Goal: Check status: Check status

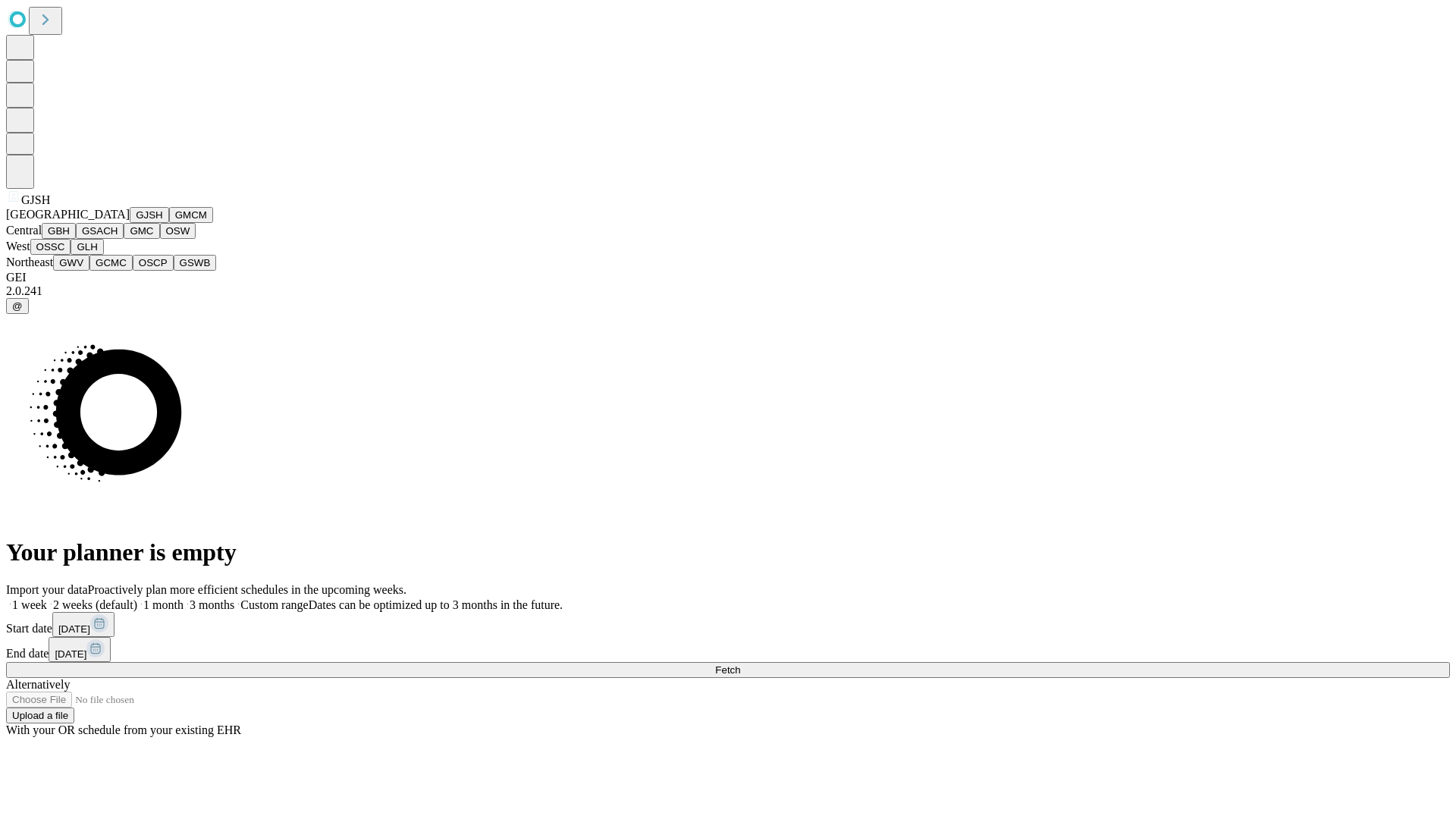
click at [129, 223] on button "GJSH" at bounding box center [149, 214] width 40 height 16
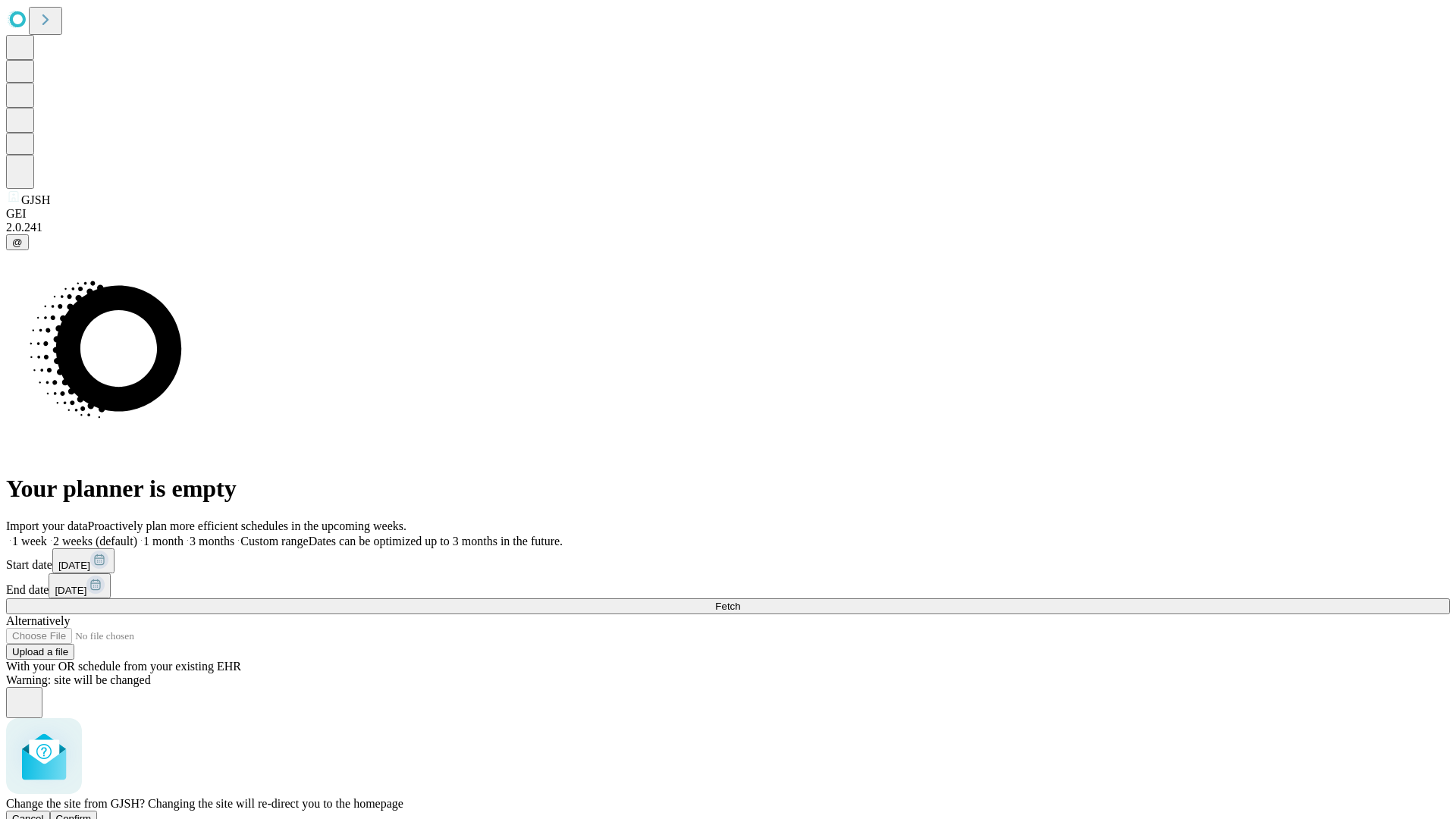
click at [92, 812] on span "Confirm" at bounding box center [74, 818] width 36 height 11
click at [137, 535] on label "2 weeks (default)" at bounding box center [92, 541] width 90 height 13
click at [740, 601] on span "Fetch" at bounding box center [728, 606] width 25 height 11
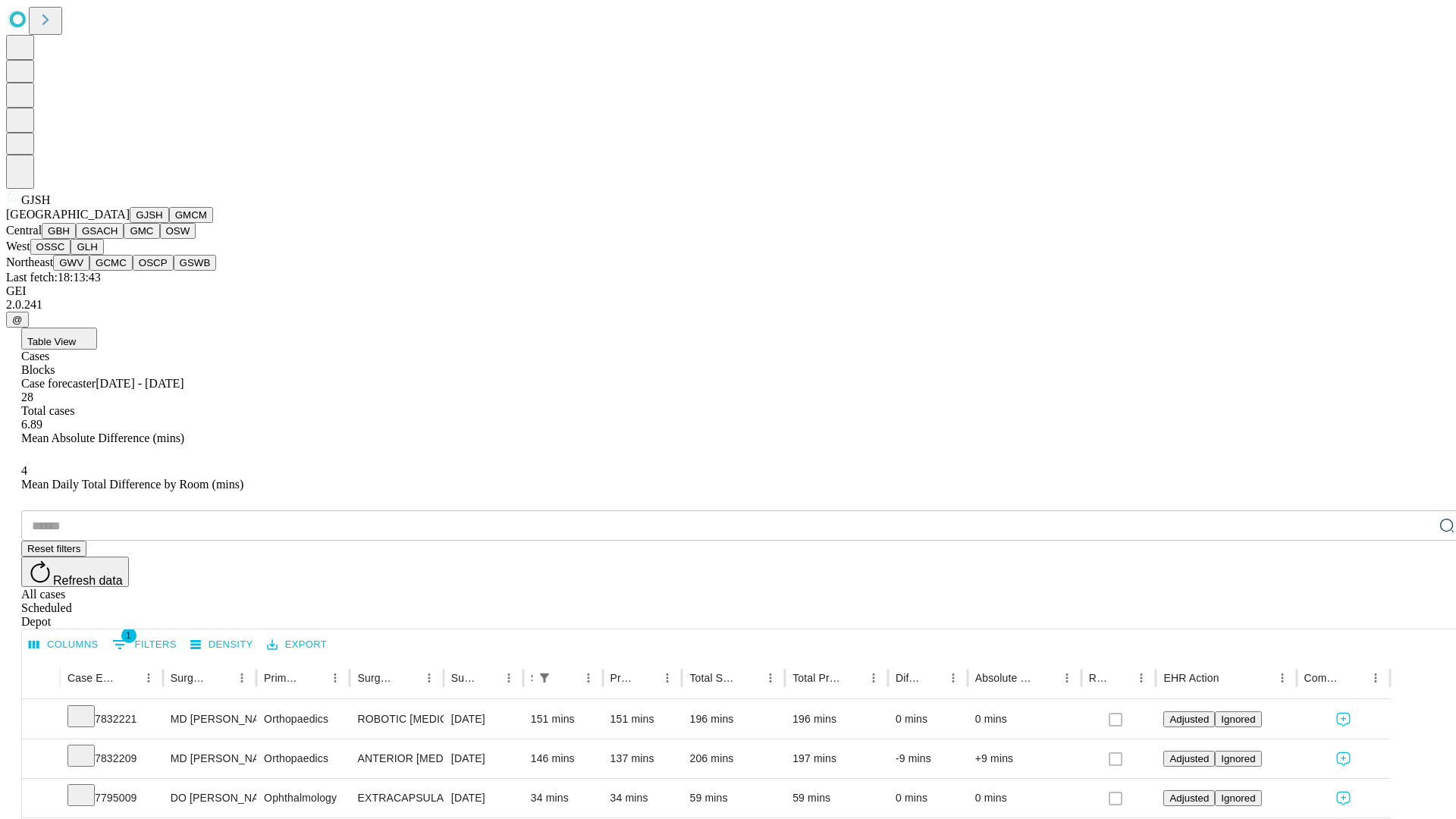
click at [169, 223] on button "GMCM" at bounding box center [191, 214] width 44 height 16
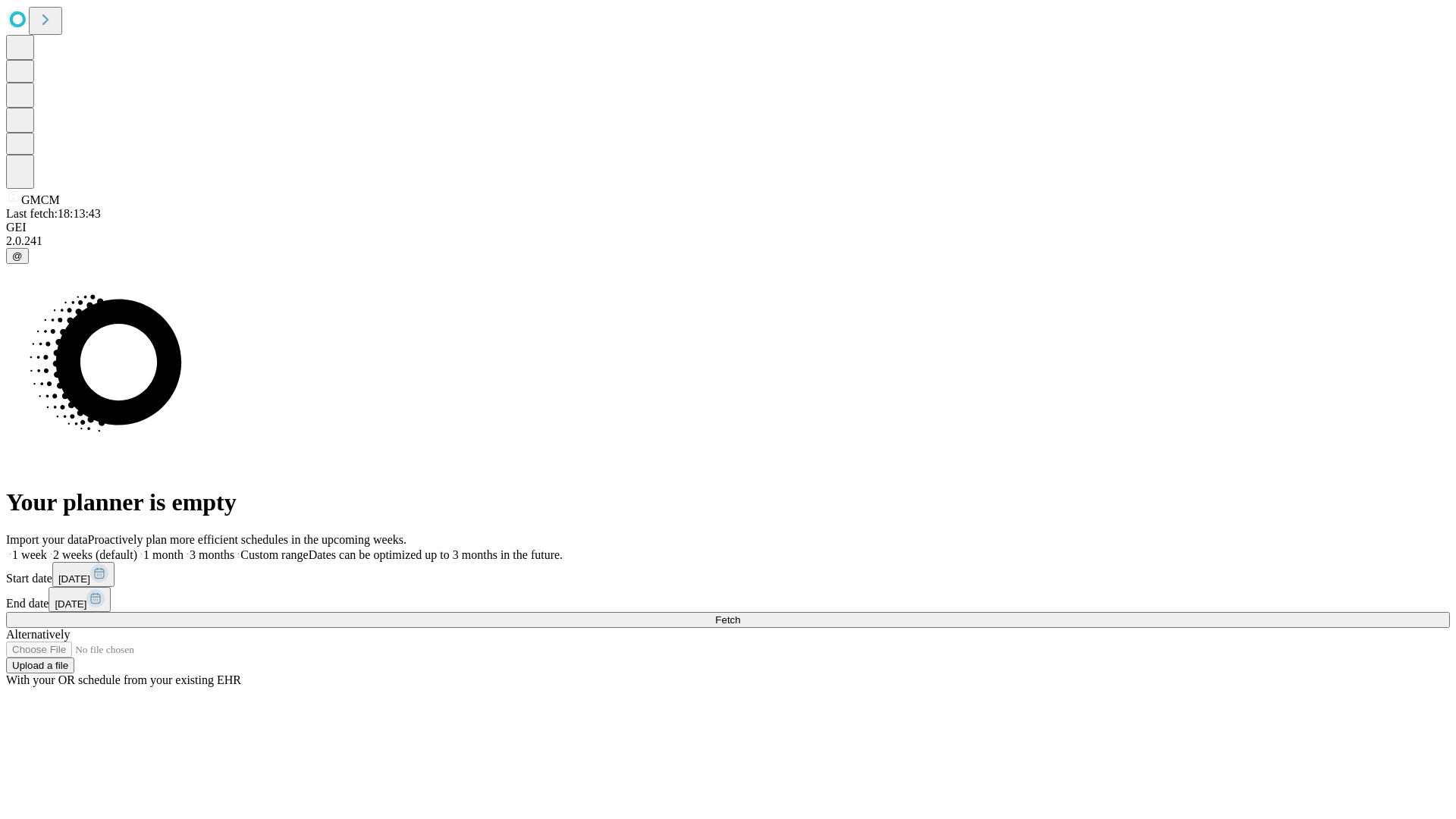
click at [137, 548] on label "2 weeks (default)" at bounding box center [92, 555] width 90 height 13
click at [740, 614] on span "Fetch" at bounding box center [728, 620] width 25 height 11
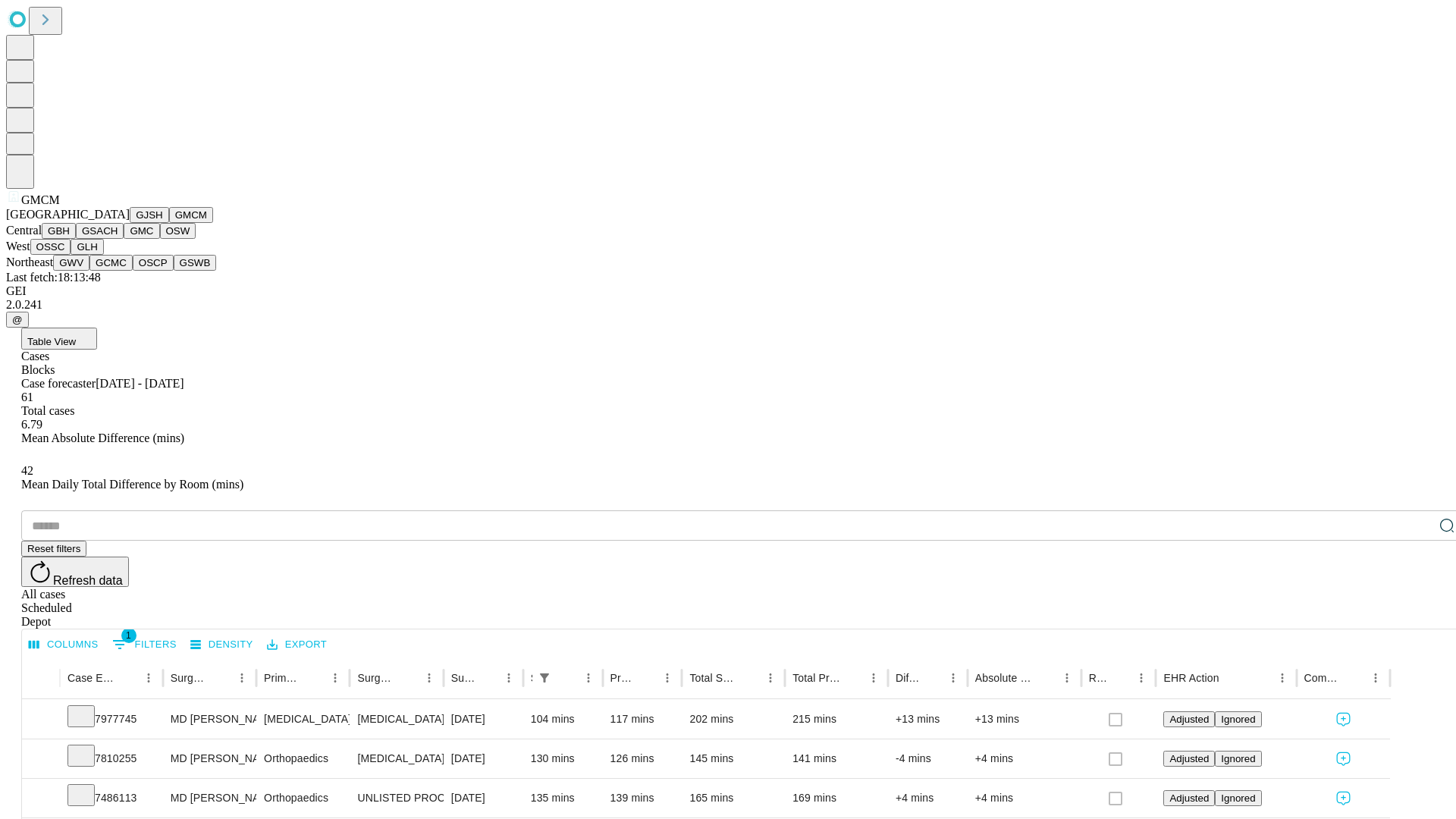
click at [76, 239] on button "GBH" at bounding box center [59, 230] width 34 height 16
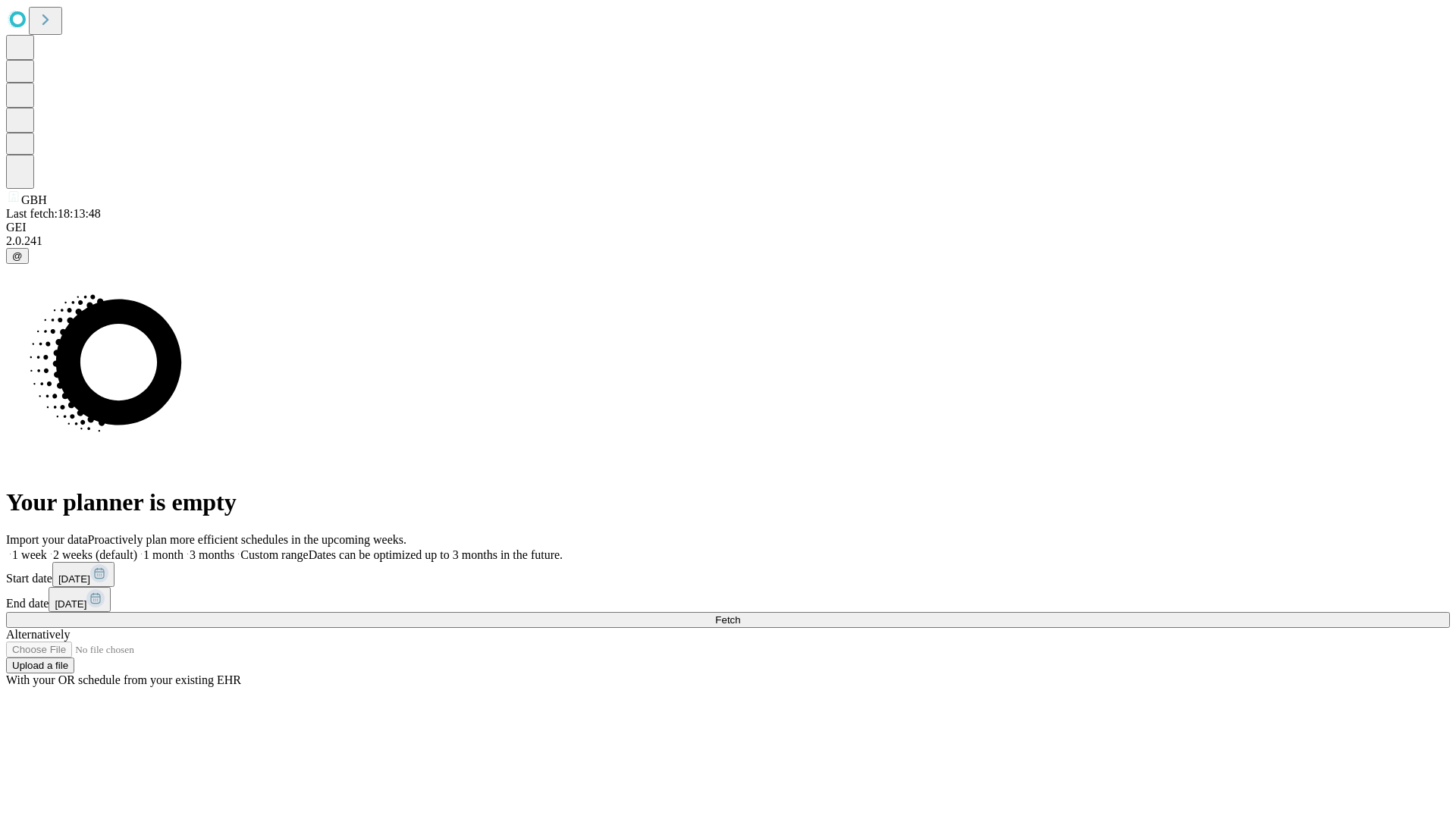
click at [137, 548] on label "2 weeks (default)" at bounding box center [92, 555] width 90 height 13
click at [740, 614] on span "Fetch" at bounding box center [728, 620] width 25 height 11
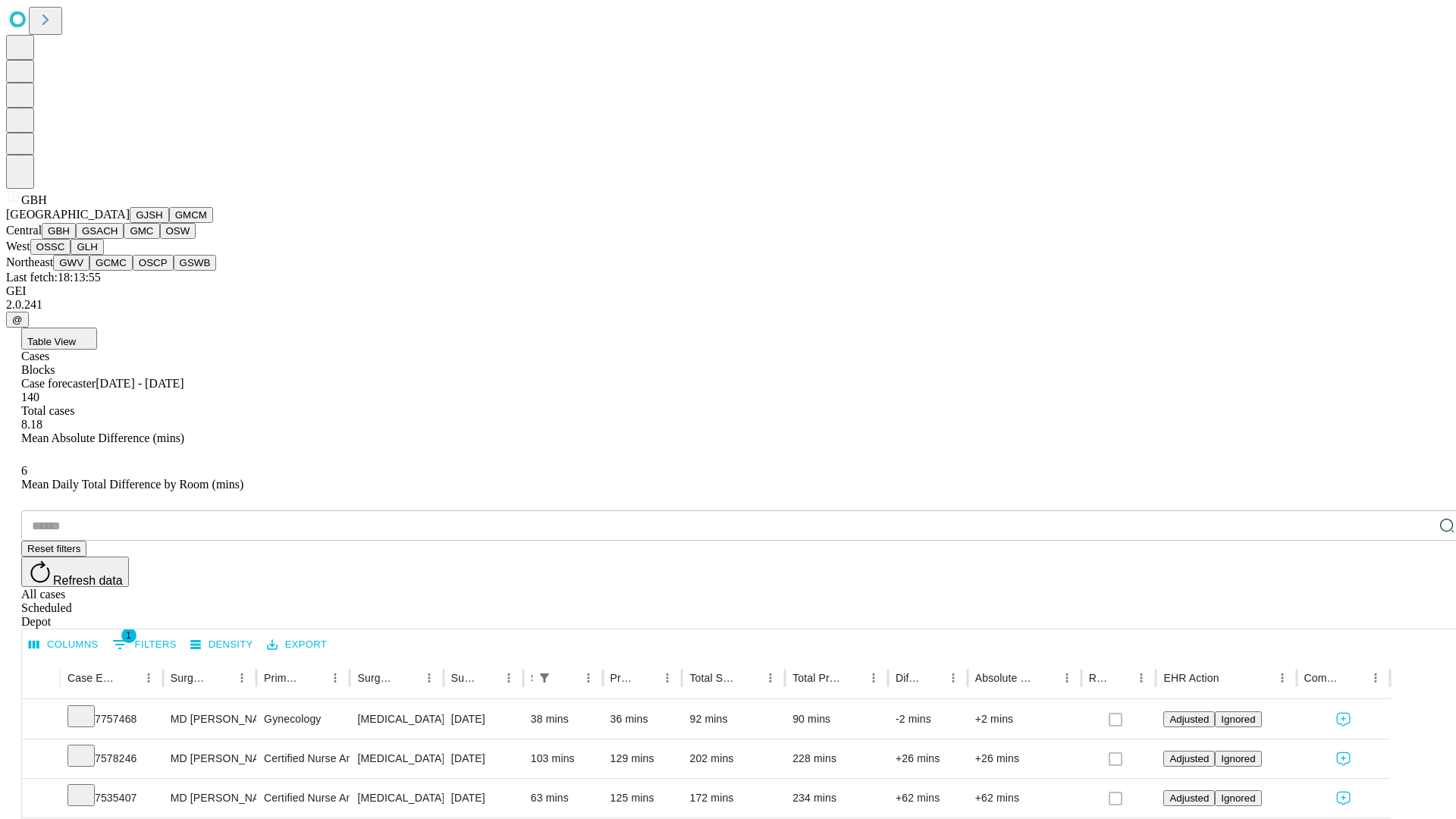
click at [117, 239] on button "GSACH" at bounding box center [99, 230] width 48 height 16
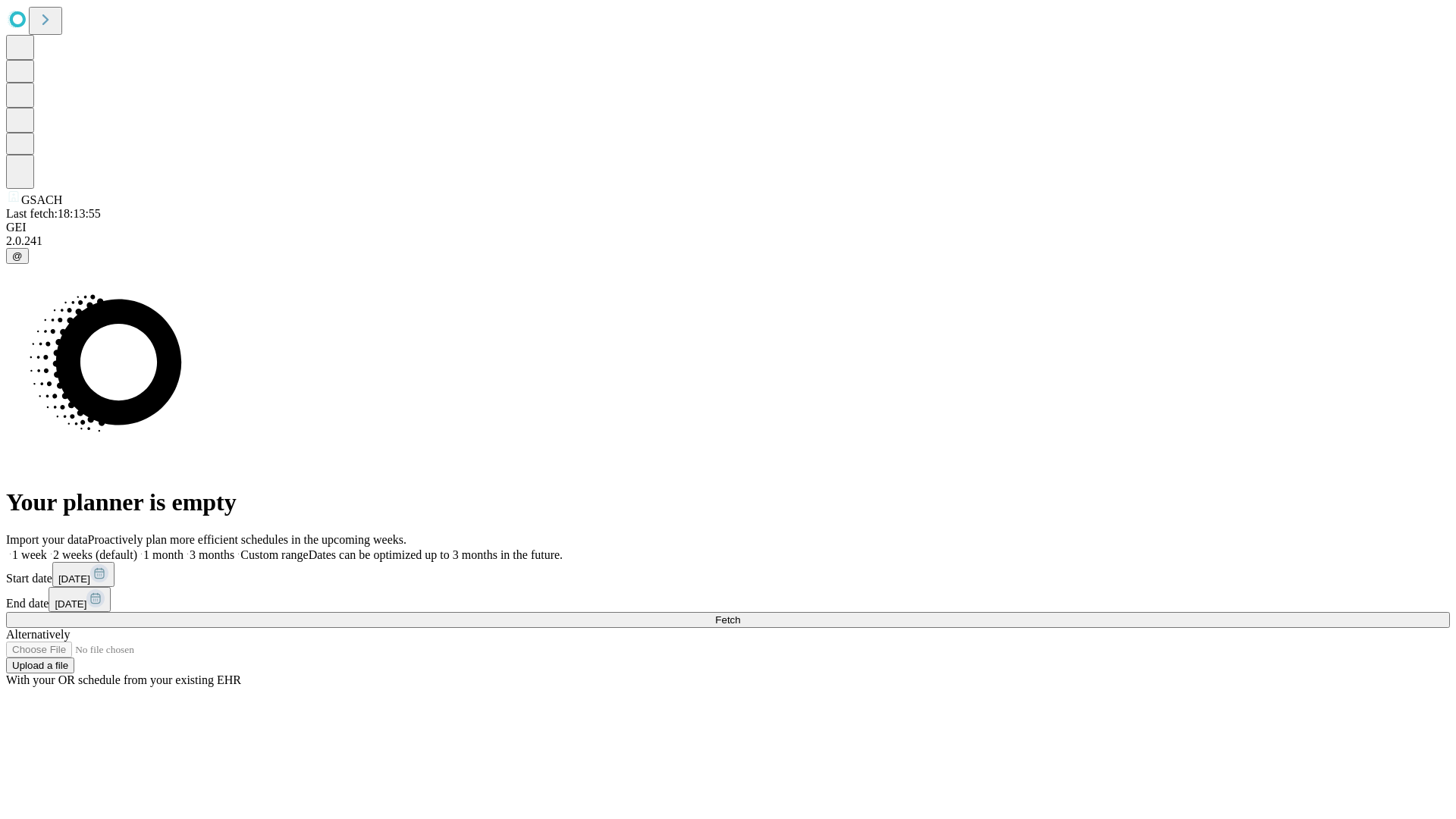
click at [137, 548] on label "2 weeks (default)" at bounding box center [92, 555] width 90 height 13
click at [740, 614] on span "Fetch" at bounding box center [728, 620] width 25 height 11
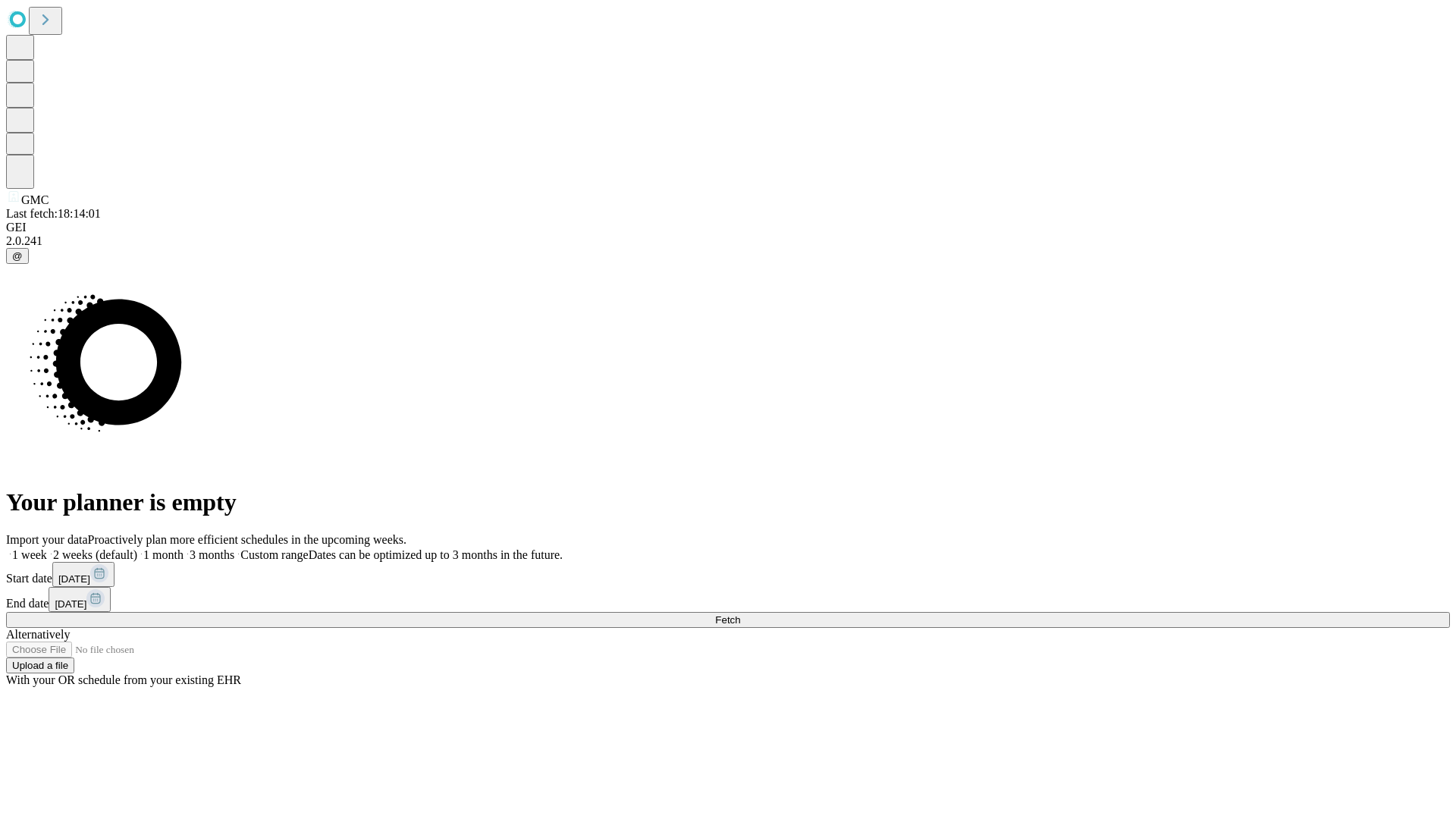
click at [137, 548] on label "2 weeks (default)" at bounding box center [92, 555] width 90 height 13
click at [740, 614] on span "Fetch" at bounding box center [728, 620] width 25 height 11
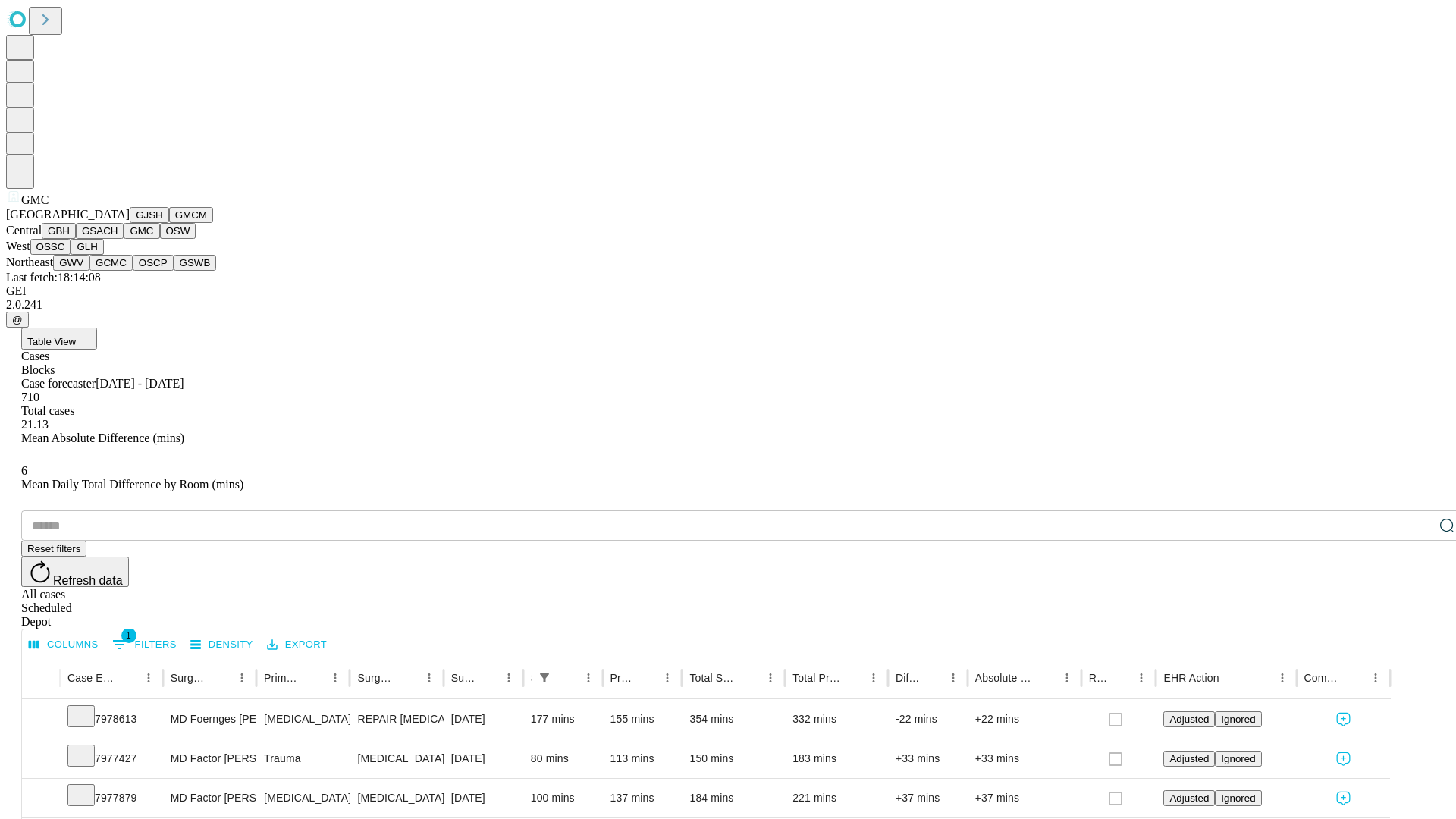
click at [160, 239] on button "OSW" at bounding box center [178, 230] width 37 height 16
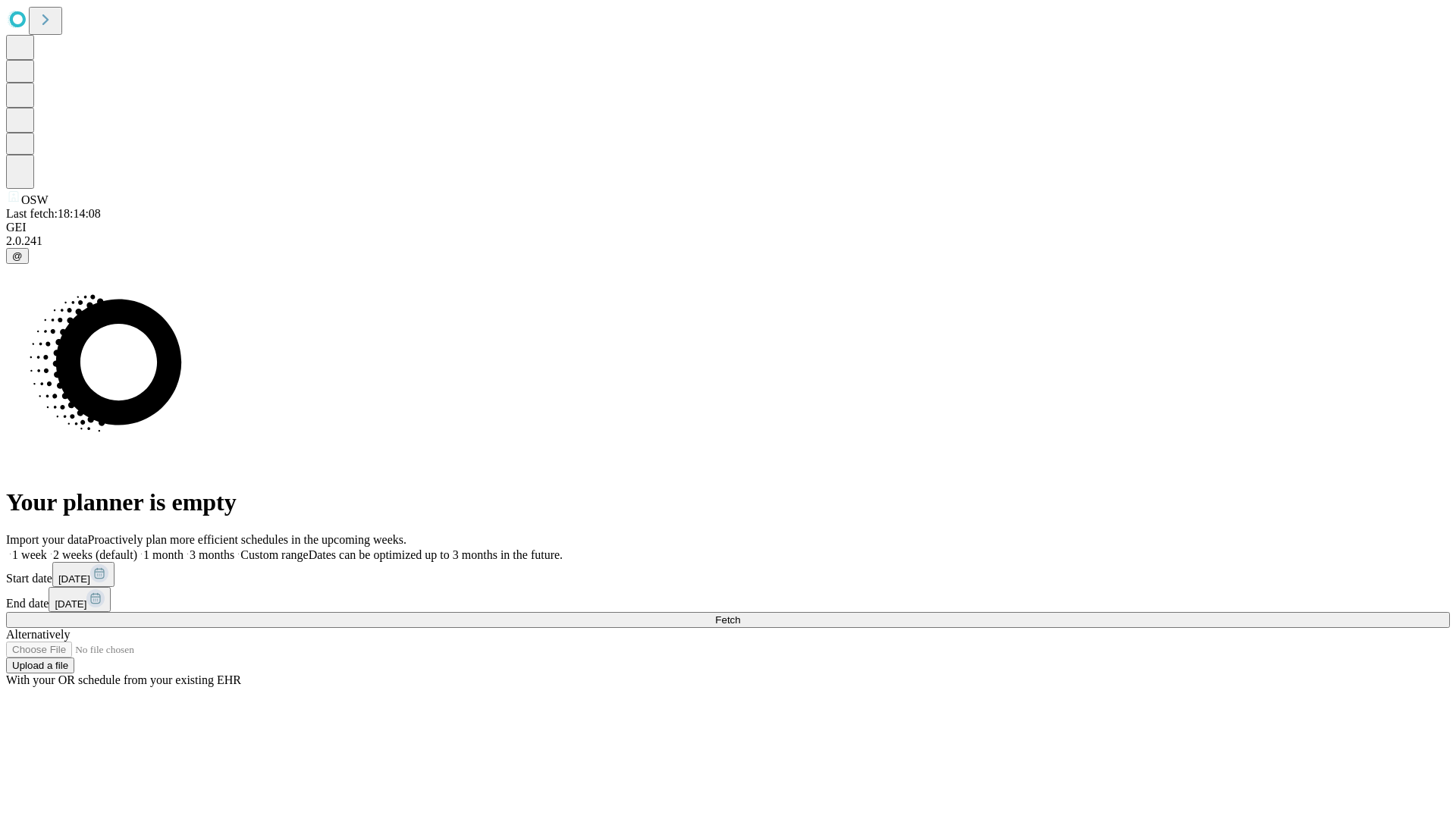
click at [137, 548] on label "2 weeks (default)" at bounding box center [92, 555] width 90 height 13
click at [740, 614] on span "Fetch" at bounding box center [728, 620] width 25 height 11
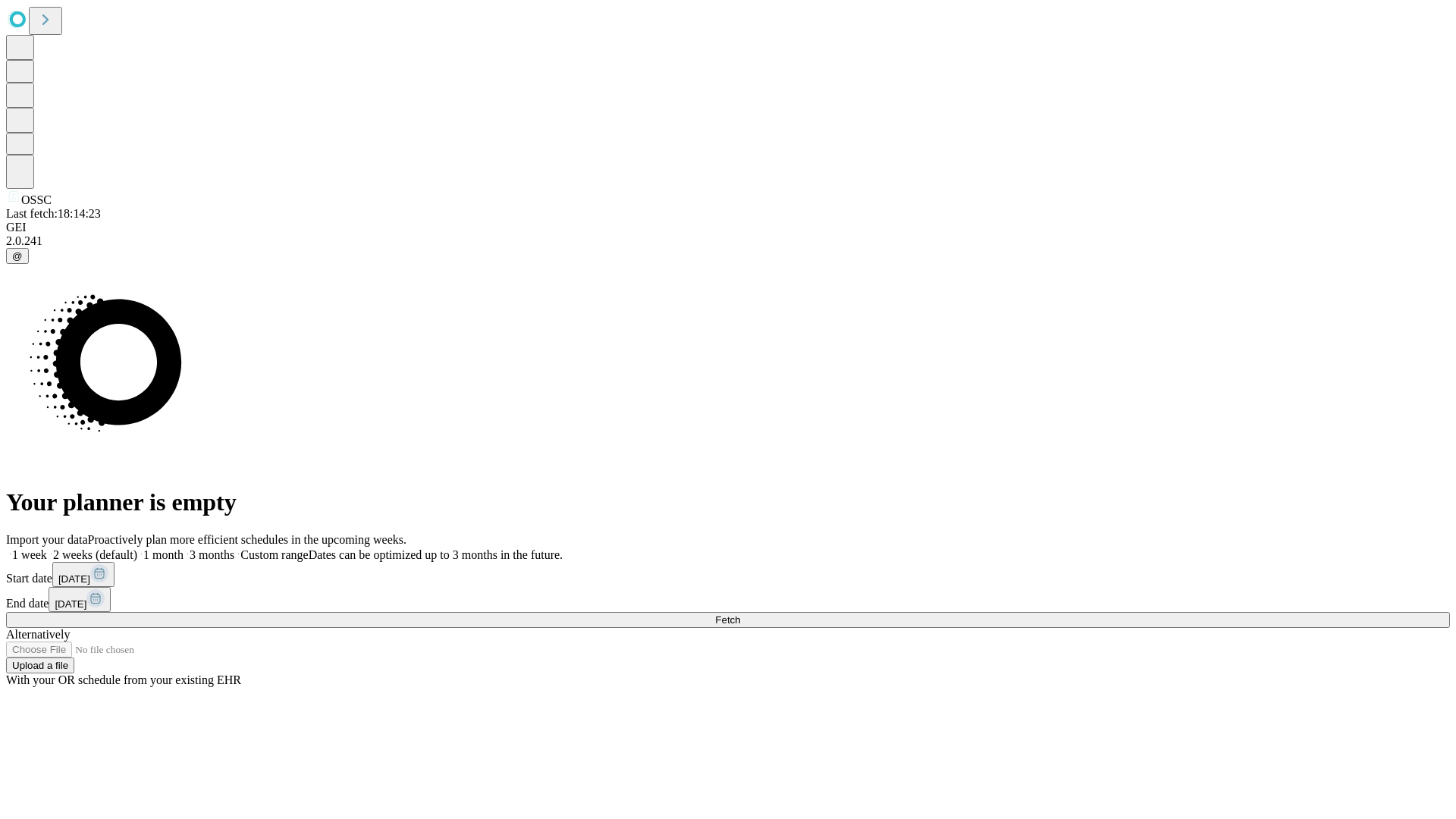
click at [740, 614] on span "Fetch" at bounding box center [728, 620] width 25 height 11
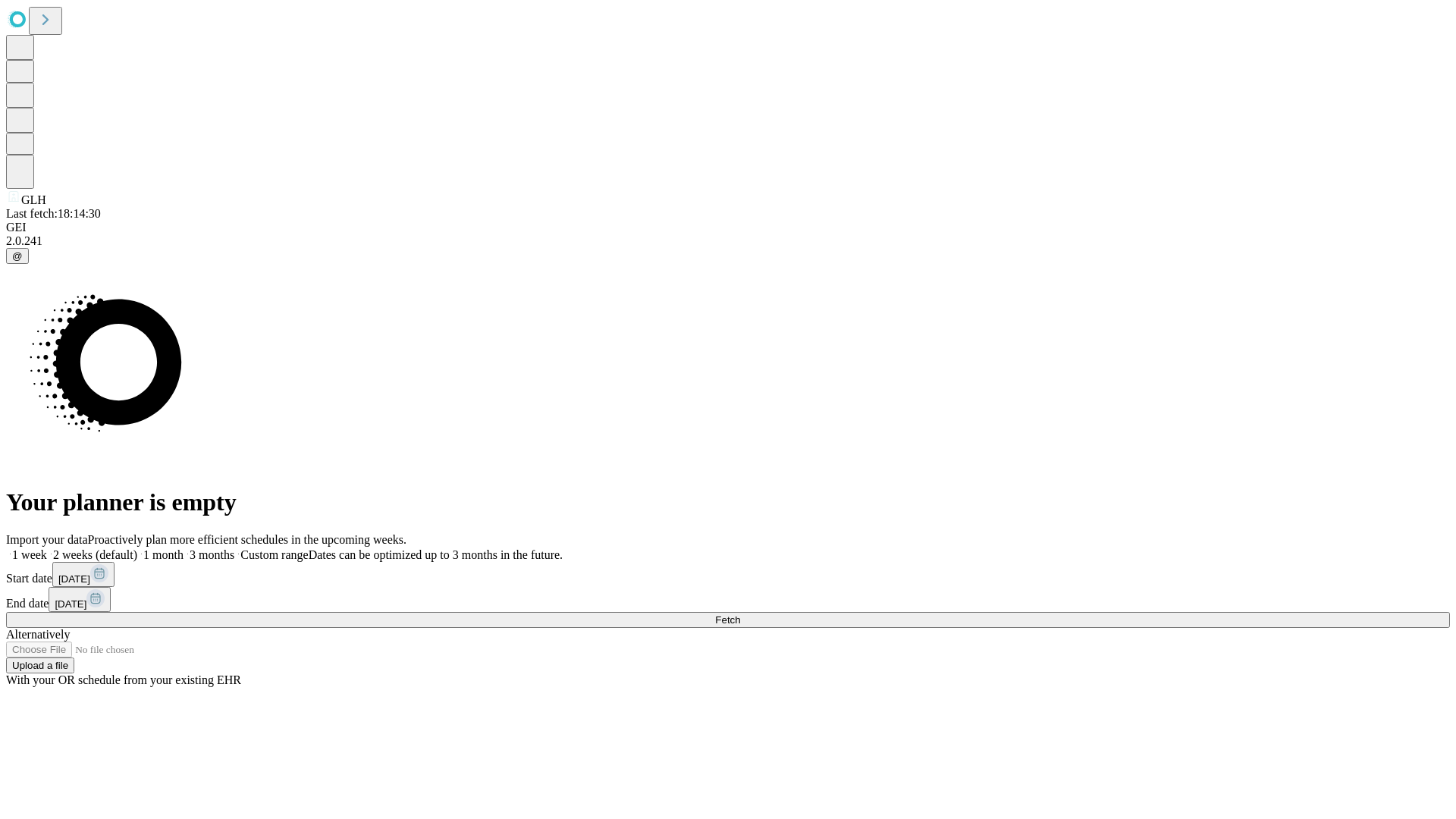
click at [137, 548] on label "2 weeks (default)" at bounding box center [92, 555] width 90 height 13
click at [740, 614] on span "Fetch" at bounding box center [728, 620] width 25 height 11
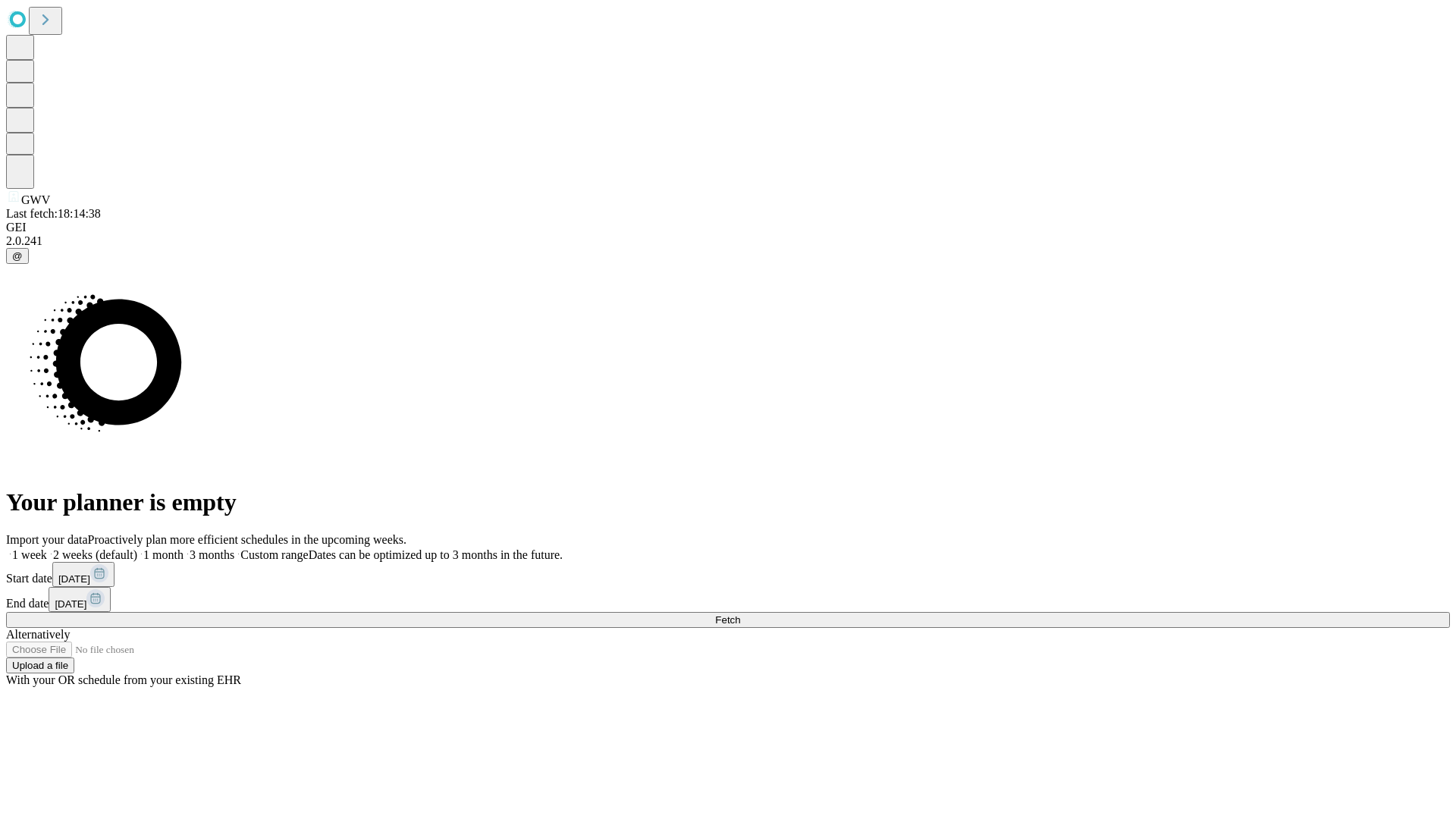
click at [137, 548] on label "2 weeks (default)" at bounding box center [92, 555] width 90 height 13
click at [740, 614] on span "Fetch" at bounding box center [728, 620] width 25 height 11
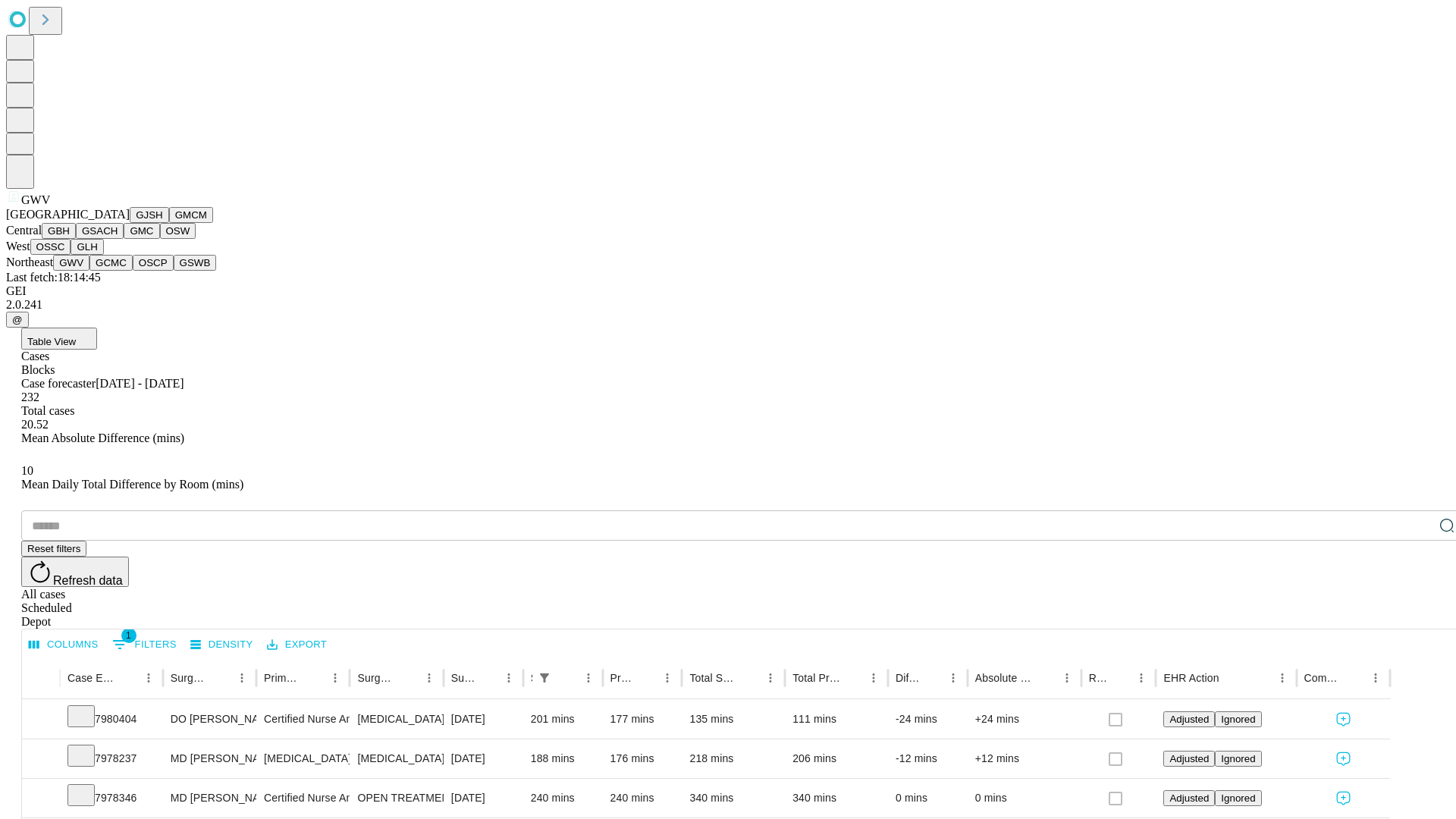
click at [117, 270] on button "GCMC" at bounding box center [111, 263] width 43 height 16
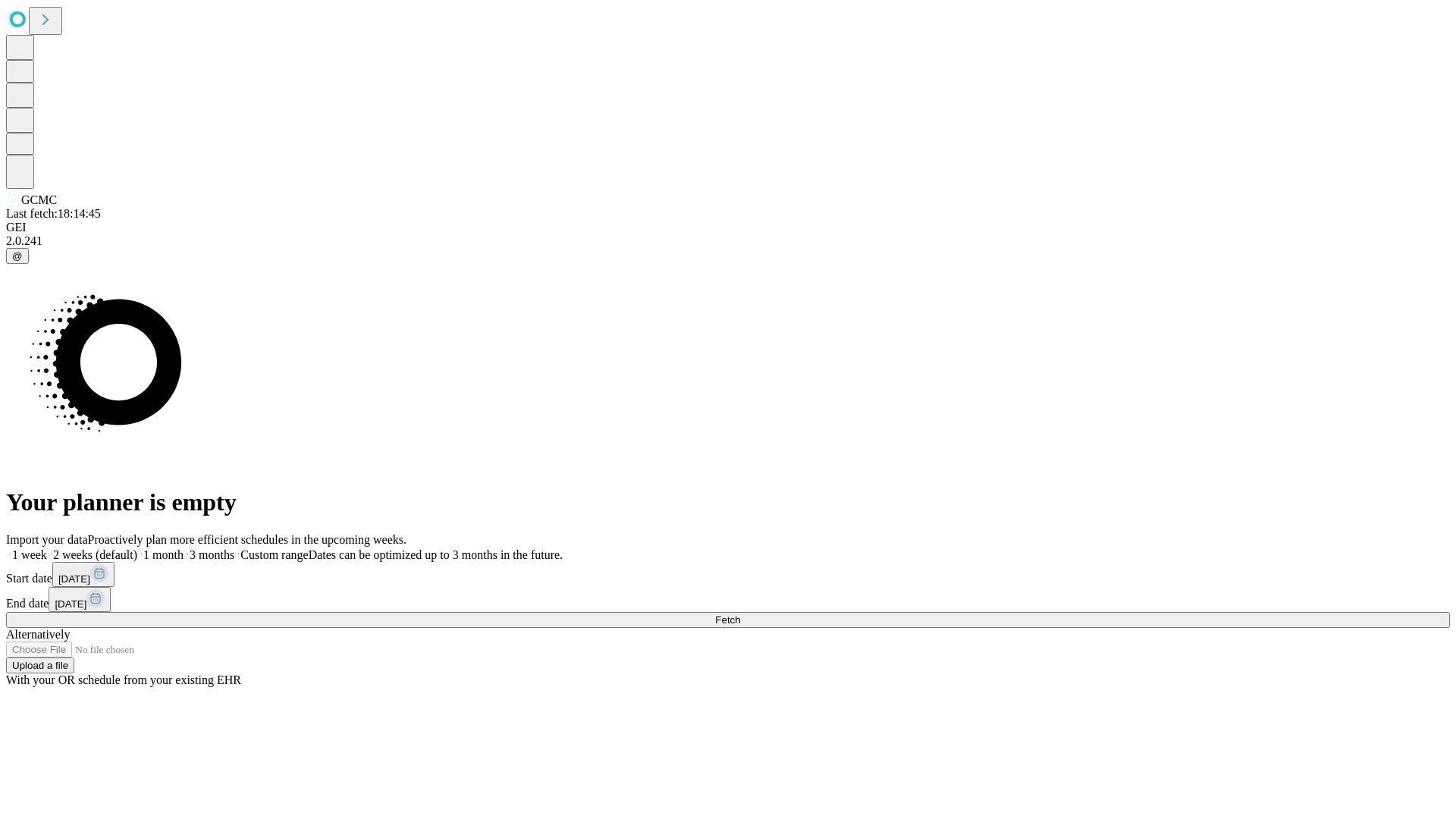
click at [137, 548] on label "2 weeks (default)" at bounding box center [92, 555] width 90 height 13
click at [740, 614] on span "Fetch" at bounding box center [728, 620] width 25 height 11
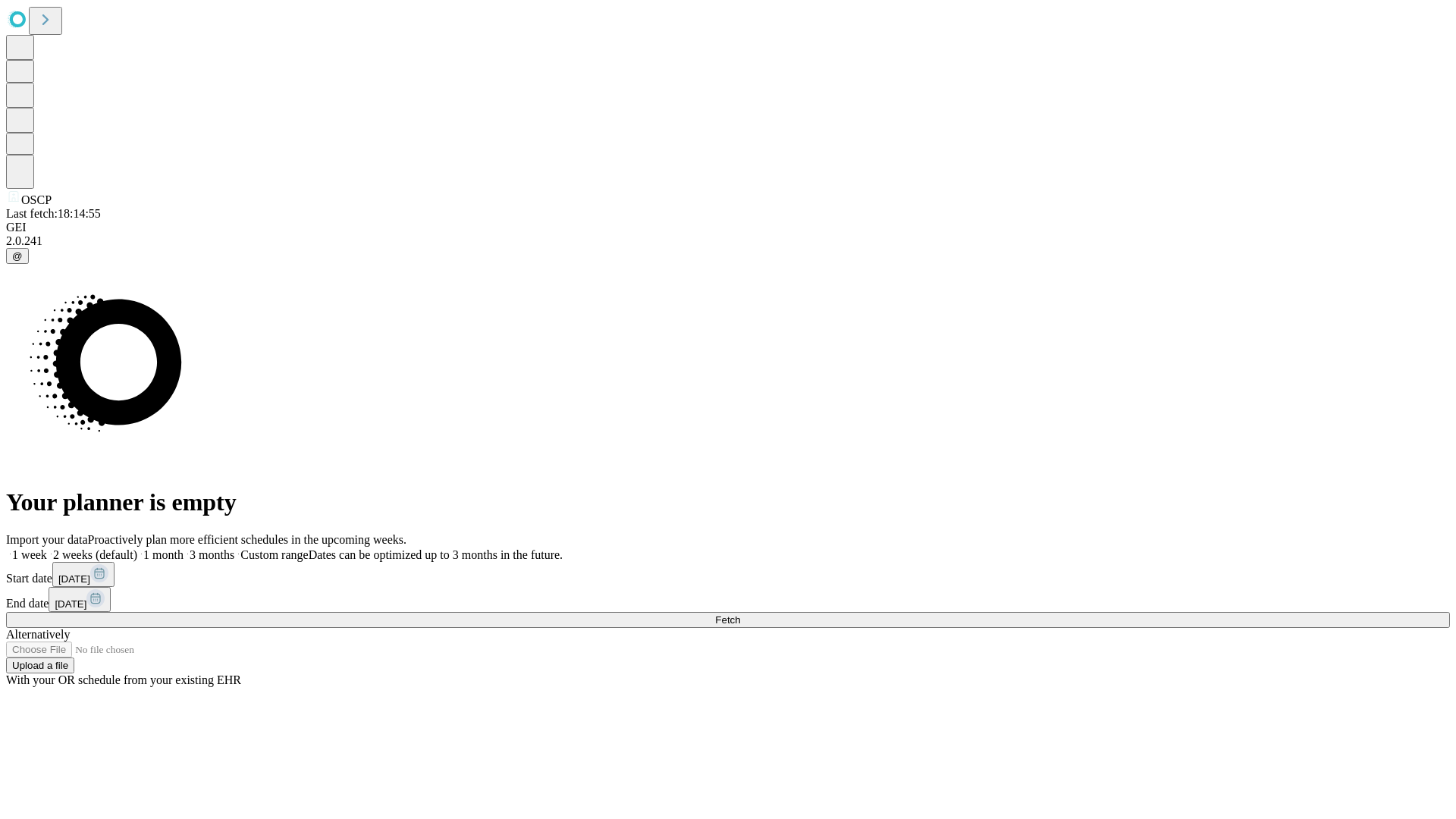
click at [137, 548] on label "2 weeks (default)" at bounding box center [92, 555] width 90 height 13
click at [740, 614] on span "Fetch" at bounding box center [728, 620] width 25 height 11
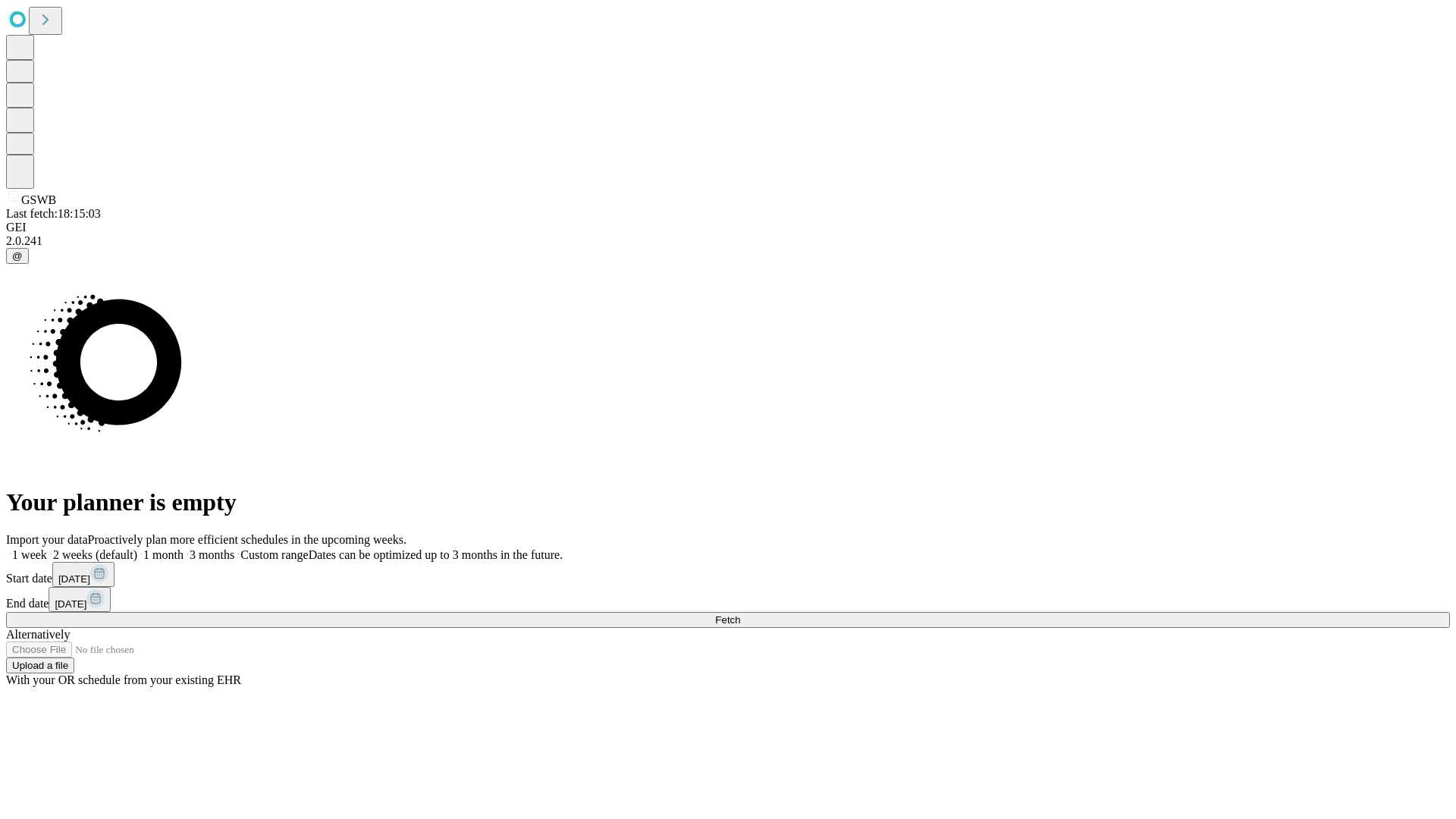
click at [137, 548] on label "2 weeks (default)" at bounding box center [92, 555] width 90 height 13
click at [740, 614] on span "Fetch" at bounding box center [728, 620] width 25 height 11
